Goal: Task Accomplishment & Management: Complete application form

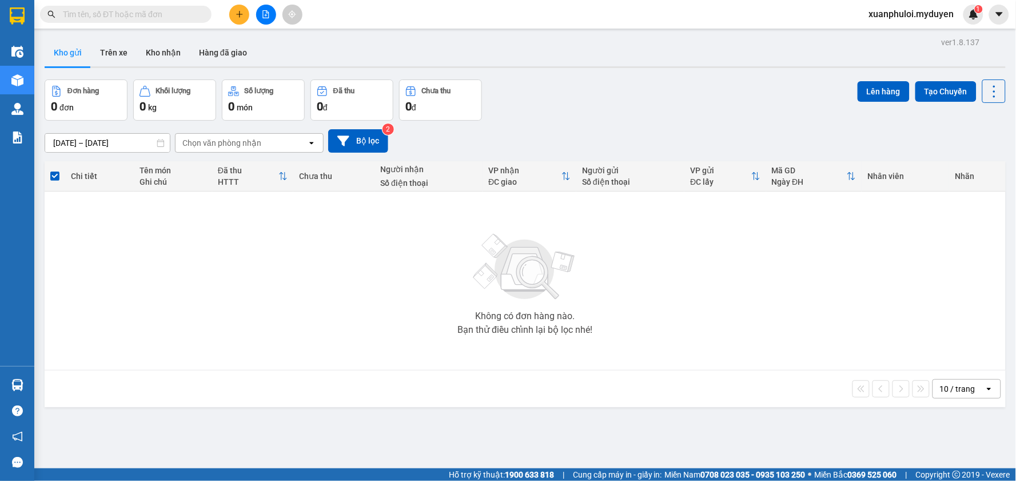
click at [237, 18] on button at bounding box center [239, 15] width 20 height 20
click at [257, 42] on div "Tạo đơn hàng" at bounding box center [279, 43] width 86 height 22
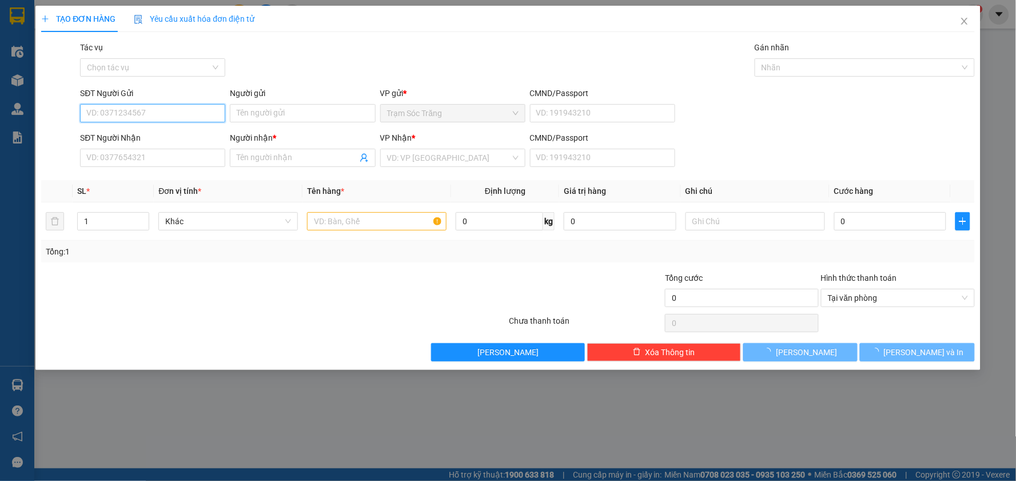
click at [154, 109] on input "SĐT Người Gửi" at bounding box center [152, 113] width 145 height 18
click at [185, 118] on input "SĐT Người Gửi" at bounding box center [152, 113] width 145 height 18
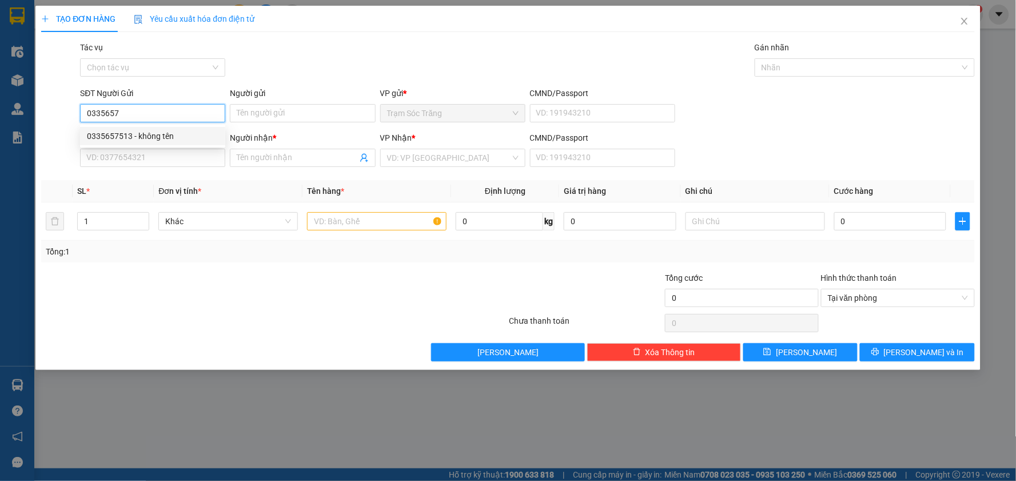
click at [164, 135] on div "0335657513 - không tên" at bounding box center [153, 136] width 132 height 13
type input "0335657513"
type input "không tên"
type input "0762305030"
type input "THỦY"
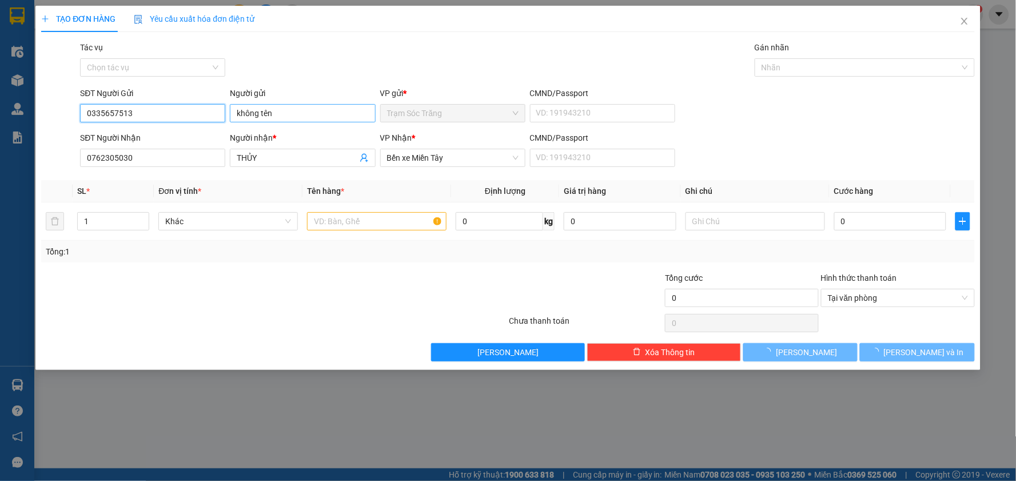
type input "50.000"
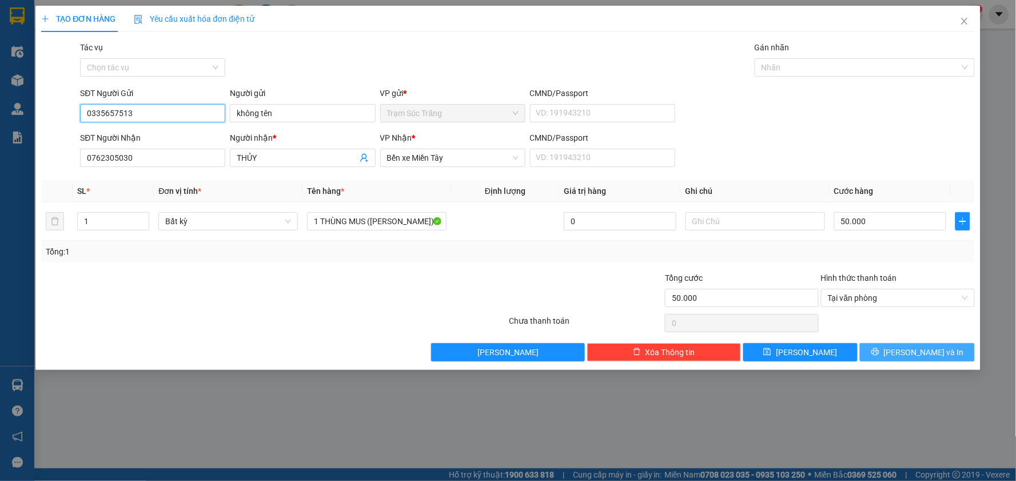
type input "0335657513"
click at [931, 357] on span "[PERSON_NAME] và In" at bounding box center [924, 352] width 80 height 13
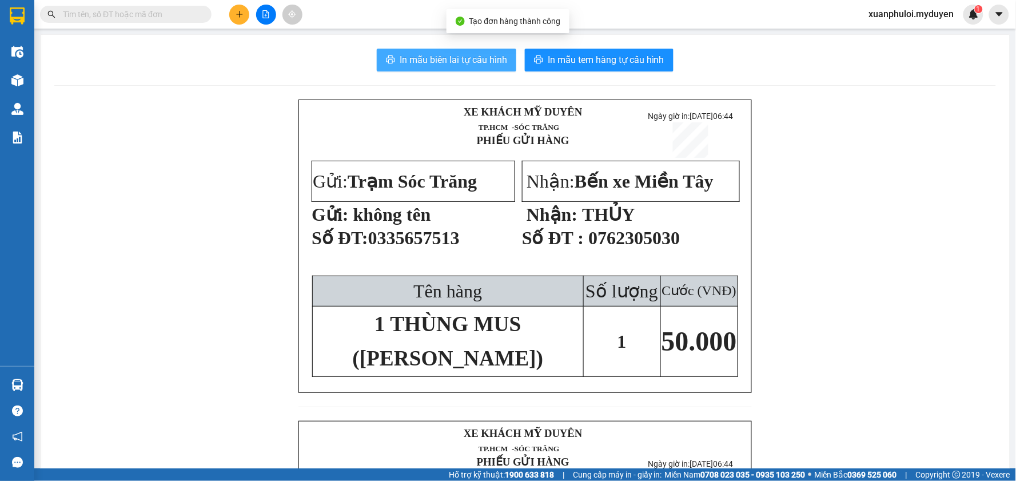
click at [449, 56] on span "In mẫu biên lai tự cấu hình" at bounding box center [454, 60] width 108 height 14
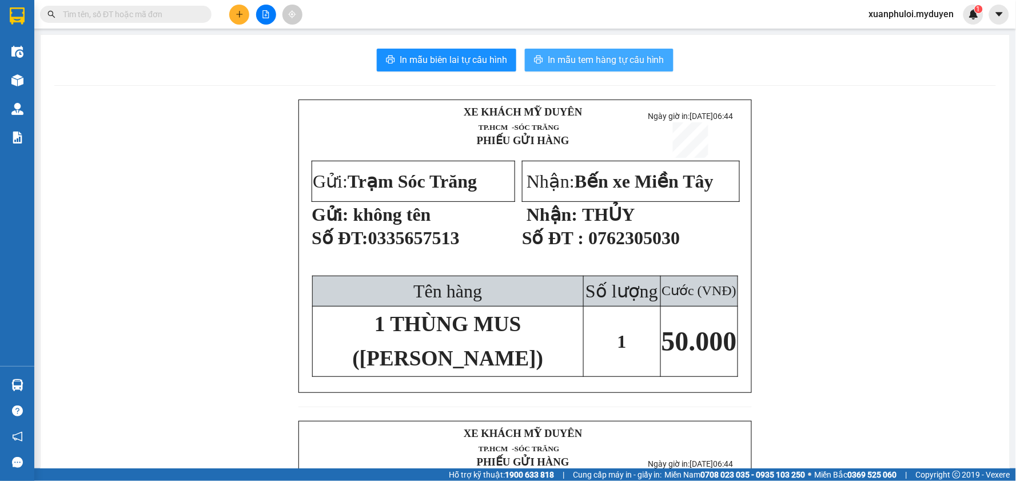
click at [615, 58] on span "In mẫu tem hàng tự cấu hình" at bounding box center [606, 60] width 117 height 14
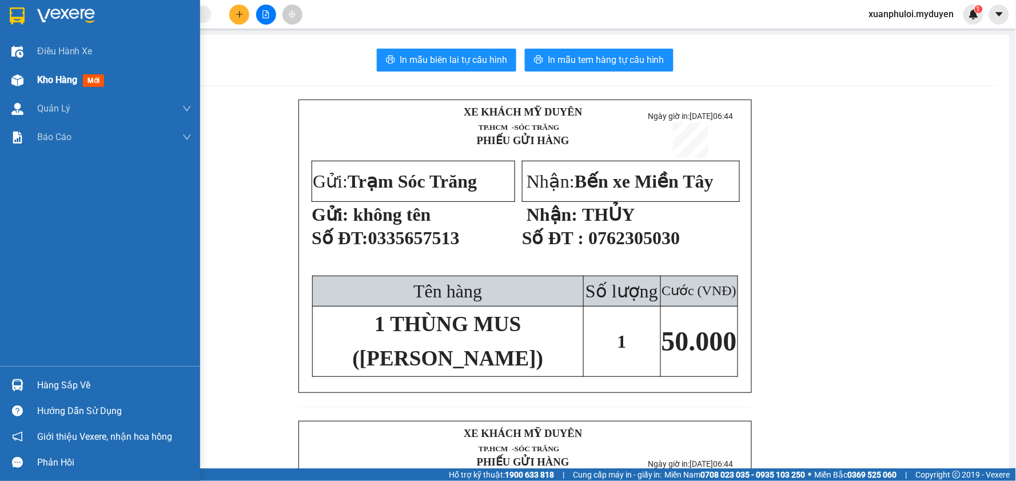
click at [29, 78] on div "Kho hàng mới" at bounding box center [100, 80] width 200 height 29
